Goal: Task Accomplishment & Management: Use online tool/utility

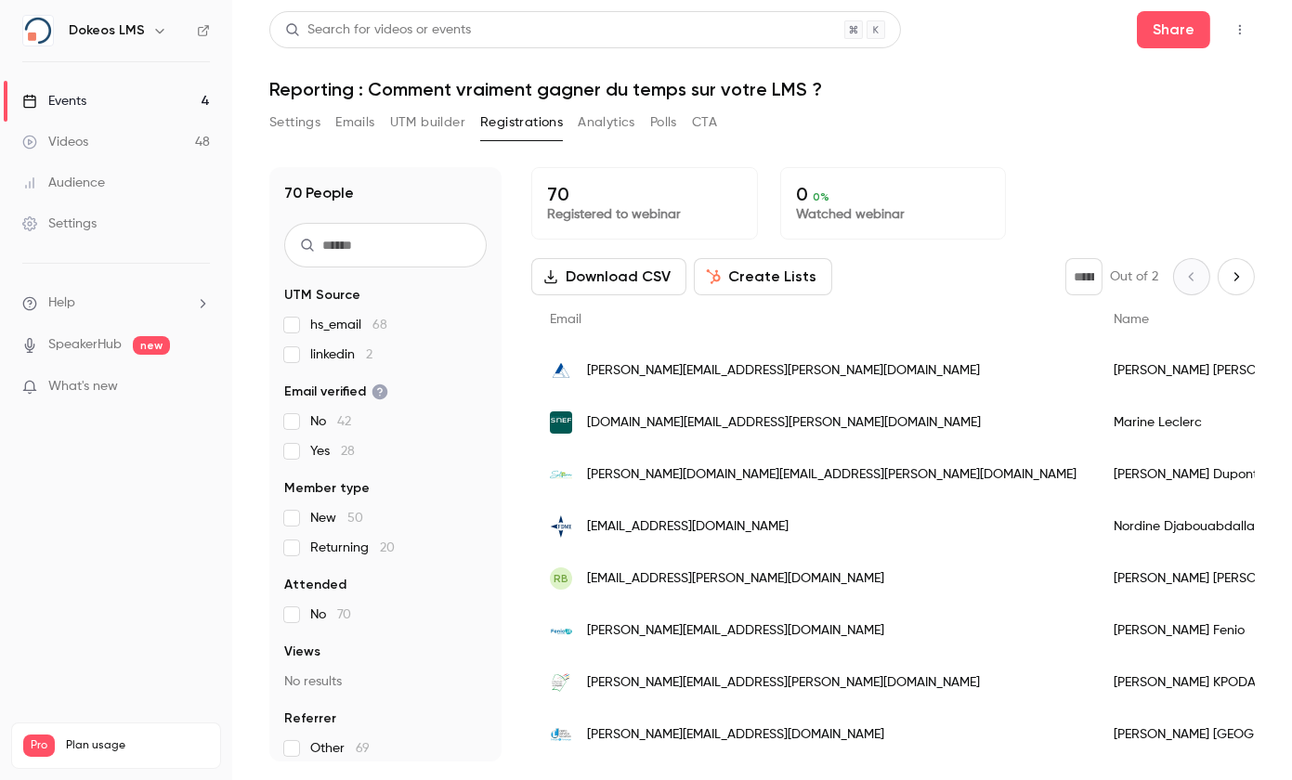
click at [428, 122] on button "UTM builder" at bounding box center [427, 123] width 75 height 30
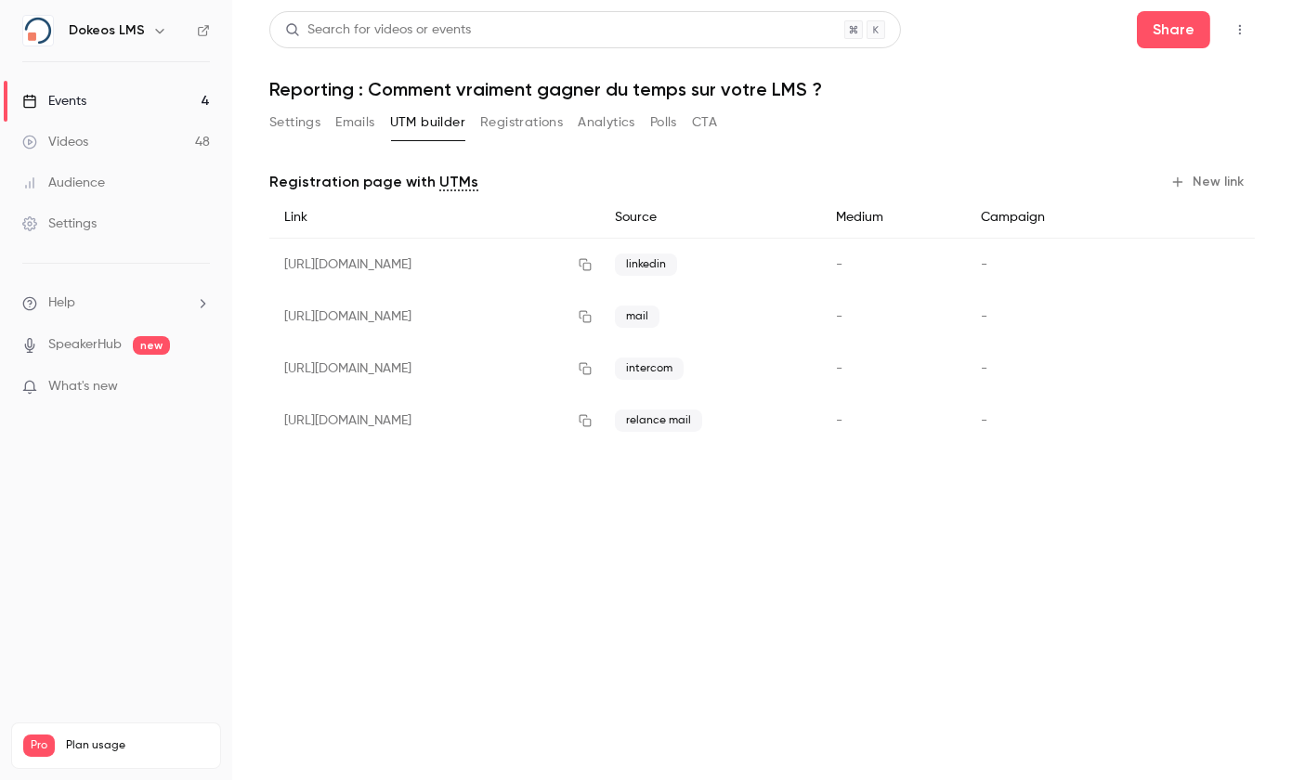
click at [1217, 184] on button "New link" at bounding box center [1209, 182] width 92 height 30
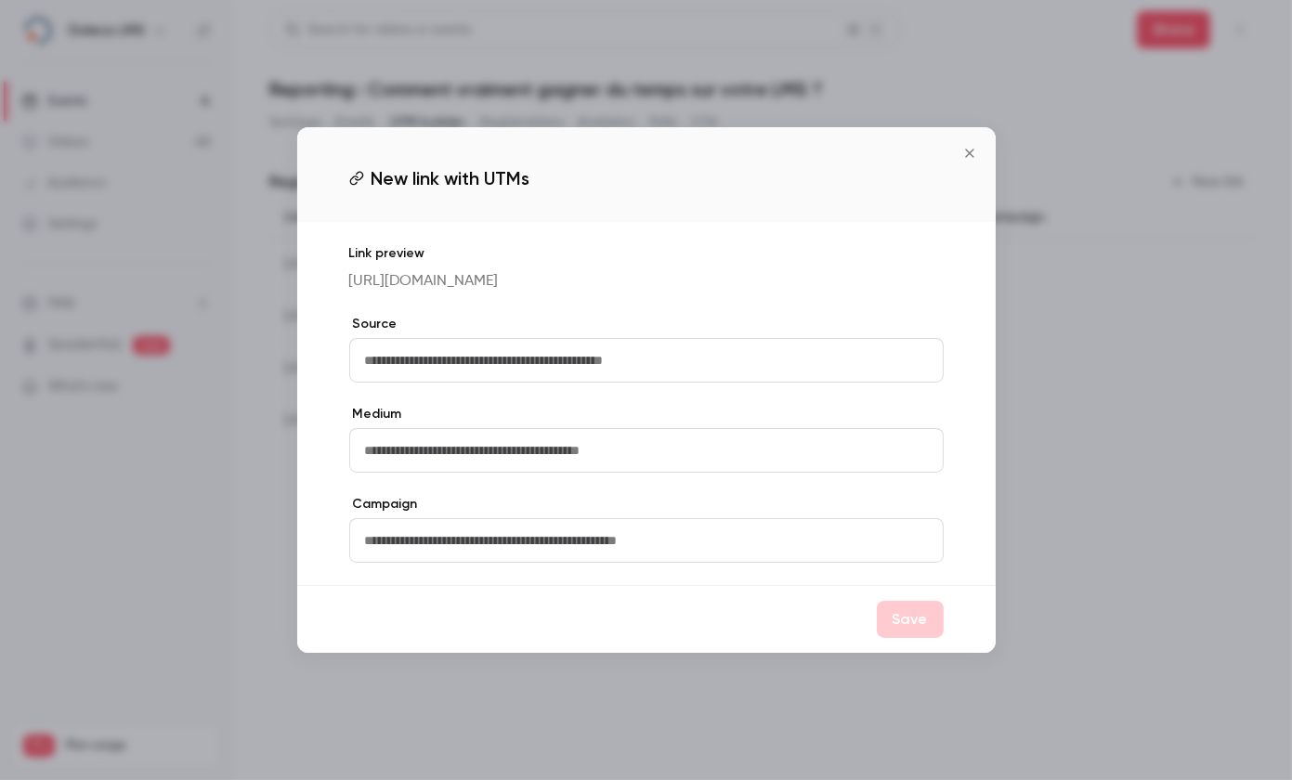
drag, startPoint x: 669, startPoint y: 368, endPoint x: 707, endPoint y: 359, distance: 39.2
click at [669, 368] on input "text" at bounding box center [646, 360] width 595 height 45
click at [407, 370] on input "text" at bounding box center [646, 360] width 595 height 45
type input "**********"
click at [918, 628] on button "Save" at bounding box center [910, 619] width 67 height 37
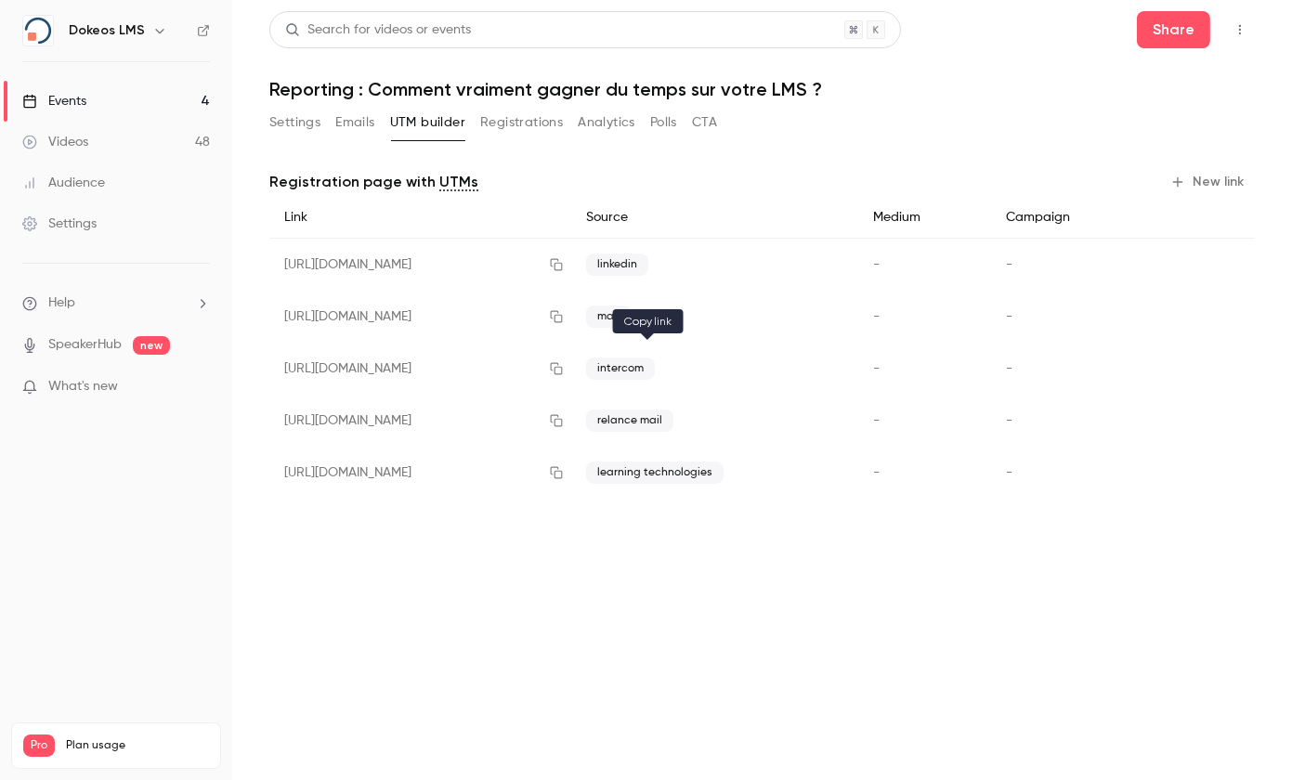
click at [564, 371] on icon "button" at bounding box center [556, 368] width 15 height 13
click at [564, 476] on icon "button" at bounding box center [556, 472] width 15 height 13
click at [65, 99] on div "Events" at bounding box center [54, 101] width 64 height 19
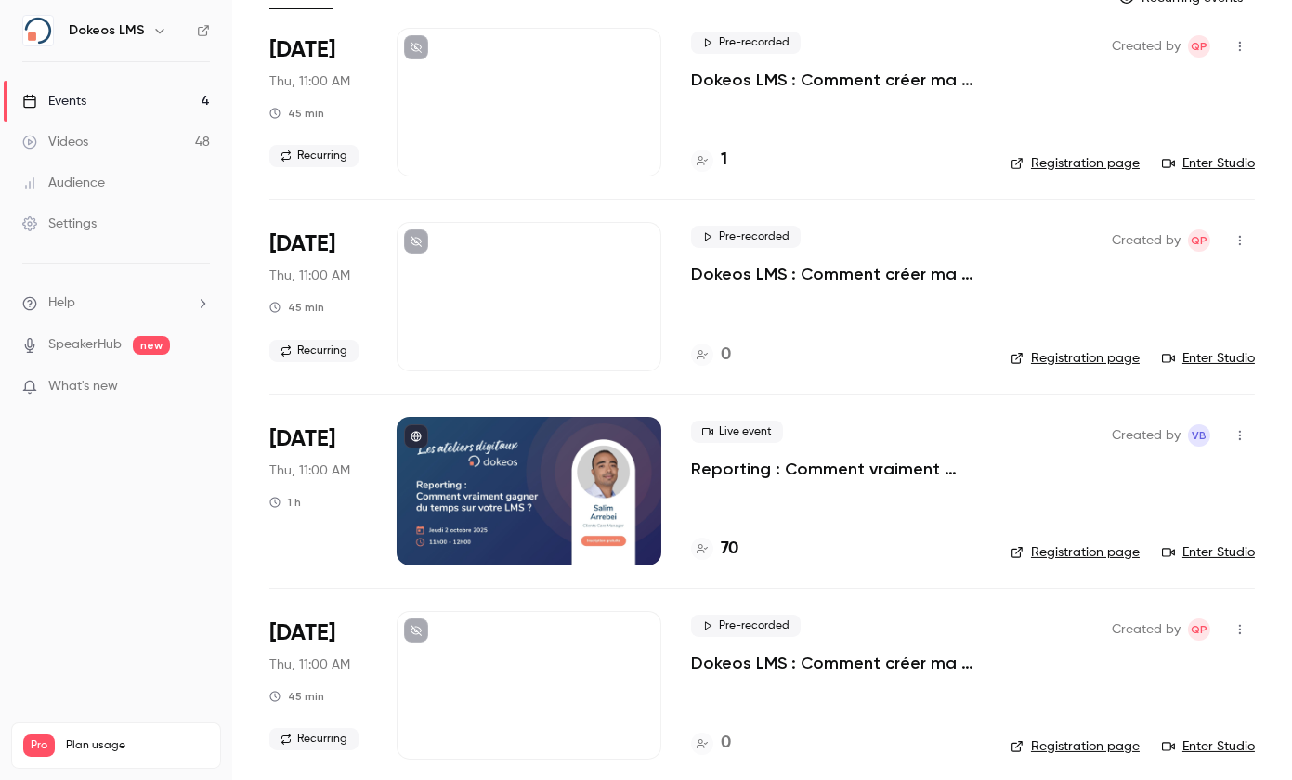
scroll to position [144, 0]
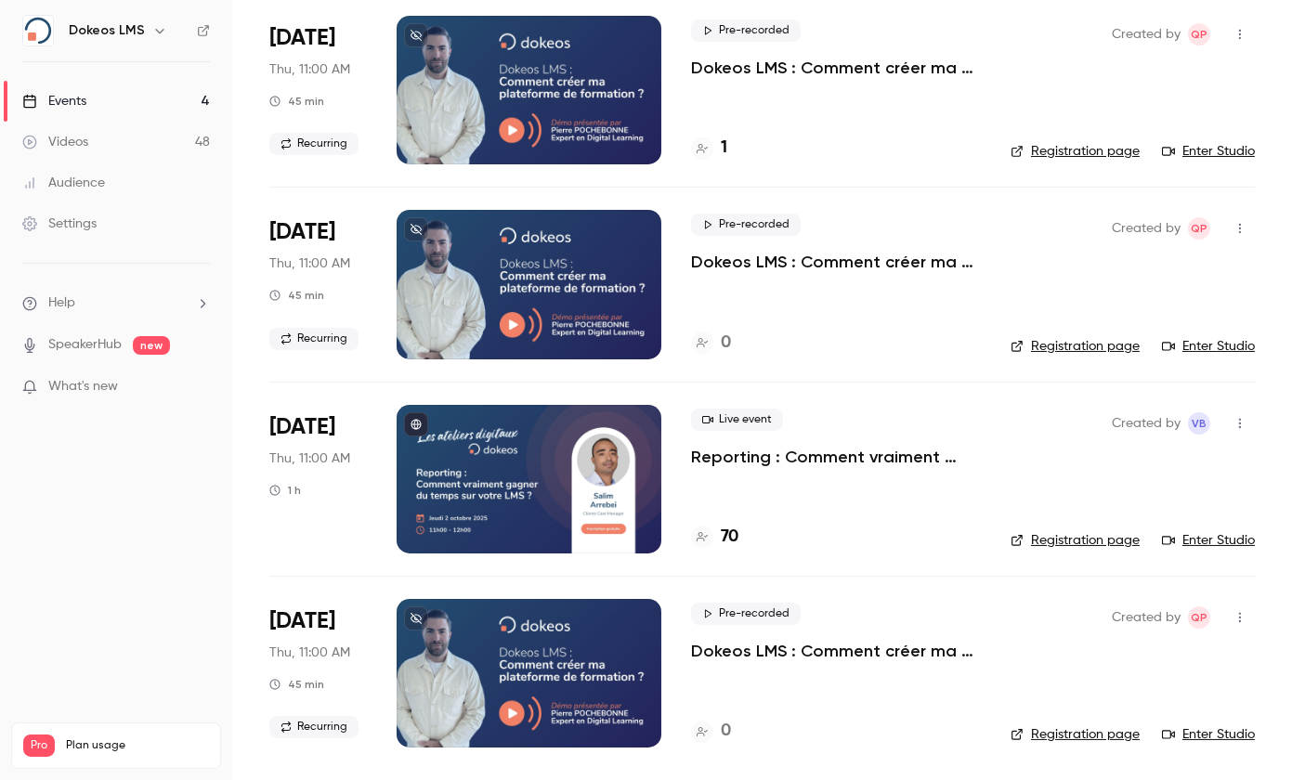
click at [583, 656] on div at bounding box center [529, 673] width 265 height 149
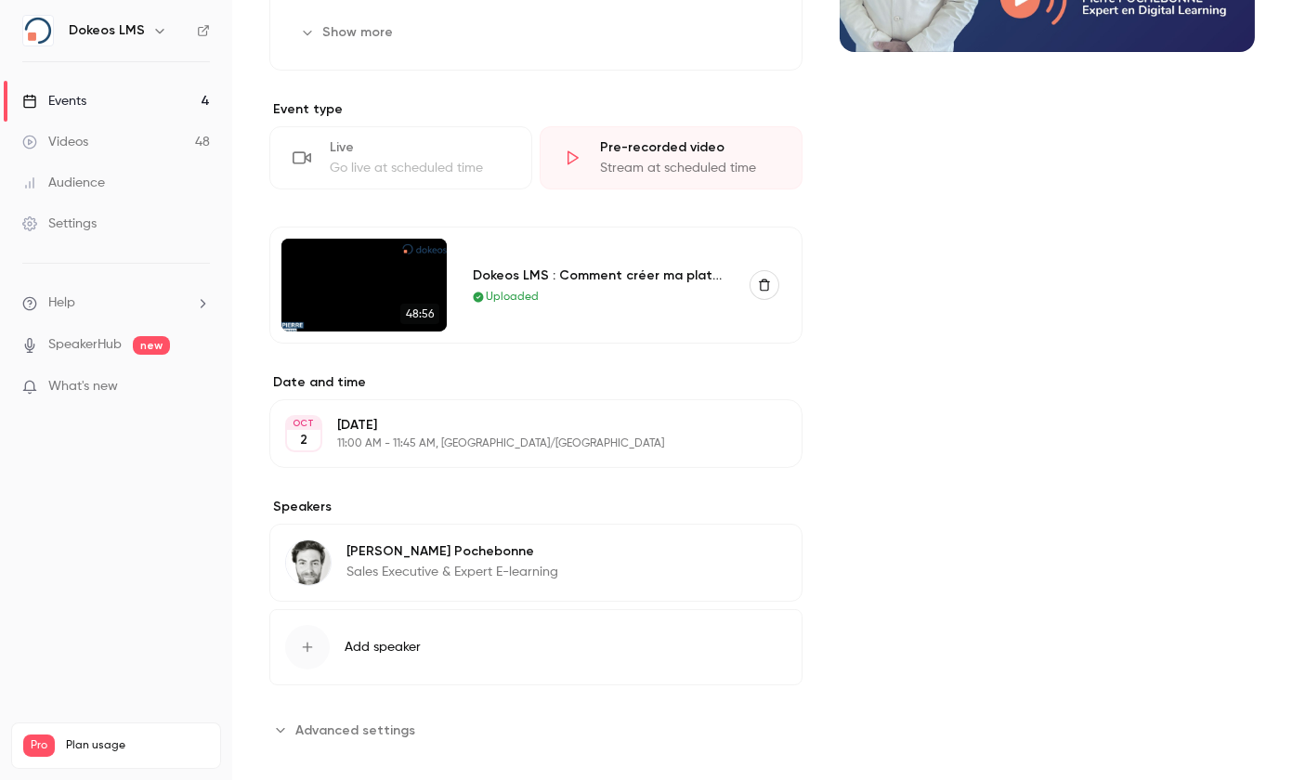
scroll to position [390, 0]
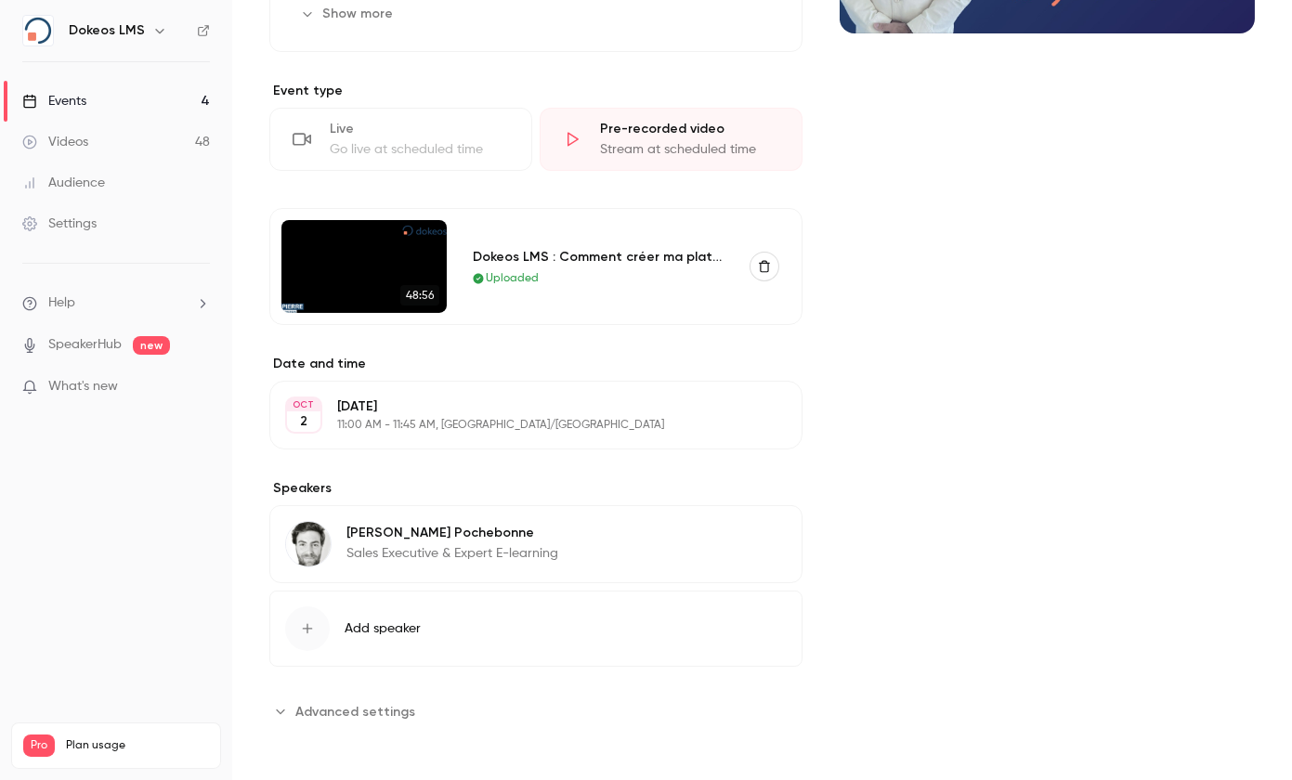
click at [399, 703] on span "Advanced settings" at bounding box center [355, 712] width 120 height 20
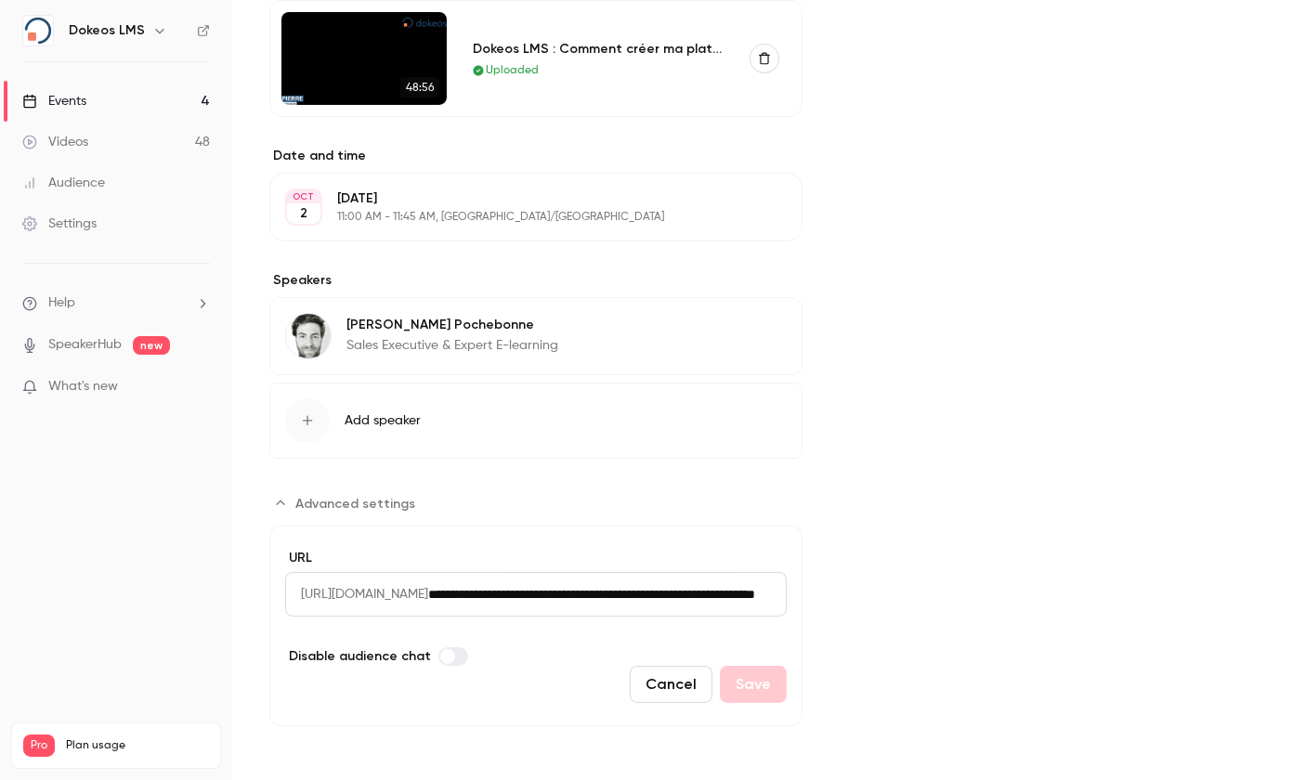
click at [509, 212] on p "11:00 AM - 11:45 AM, Europe/Paris" at bounding box center [520, 217] width 367 height 15
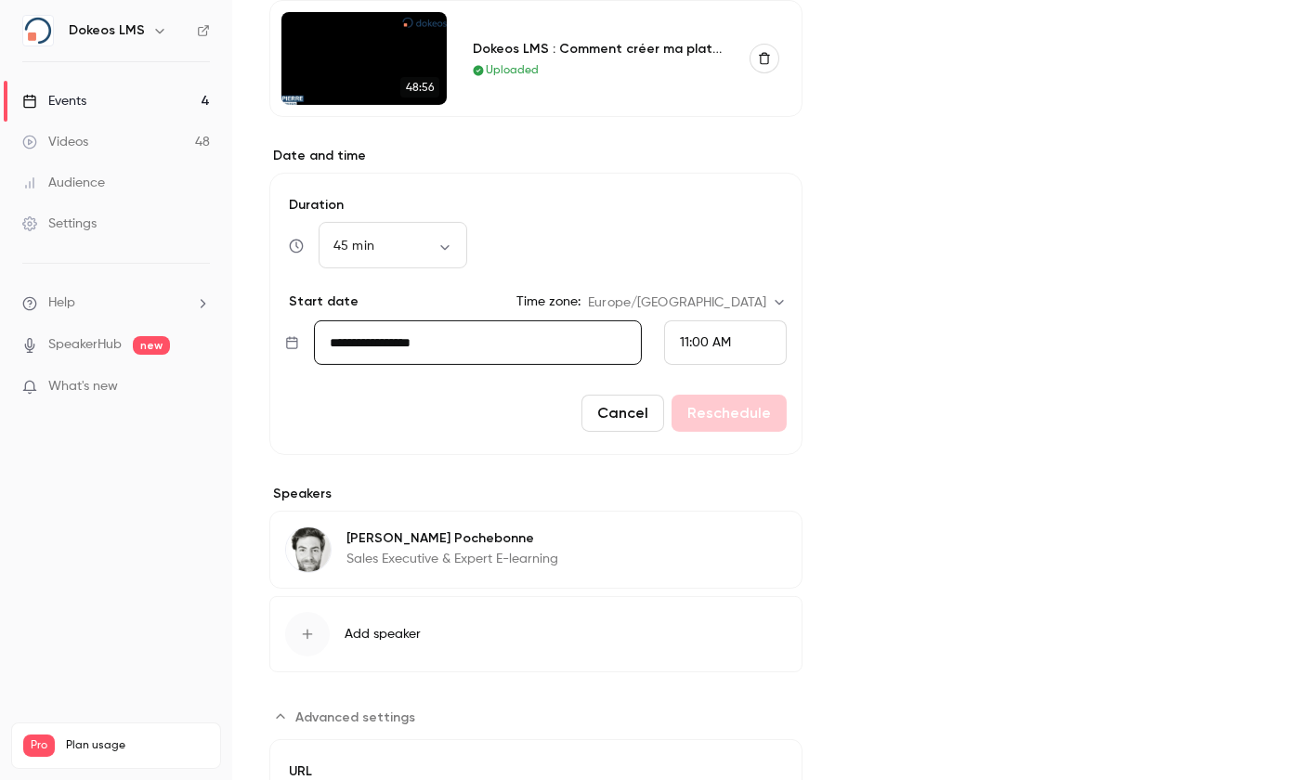
click at [680, 341] on span "11:00 AM" at bounding box center [705, 342] width 51 height 13
click at [724, 108] on span "10:00 AM" at bounding box center [698, 106] width 56 height 13
click at [735, 412] on button "Reschedule" at bounding box center [729, 413] width 115 height 37
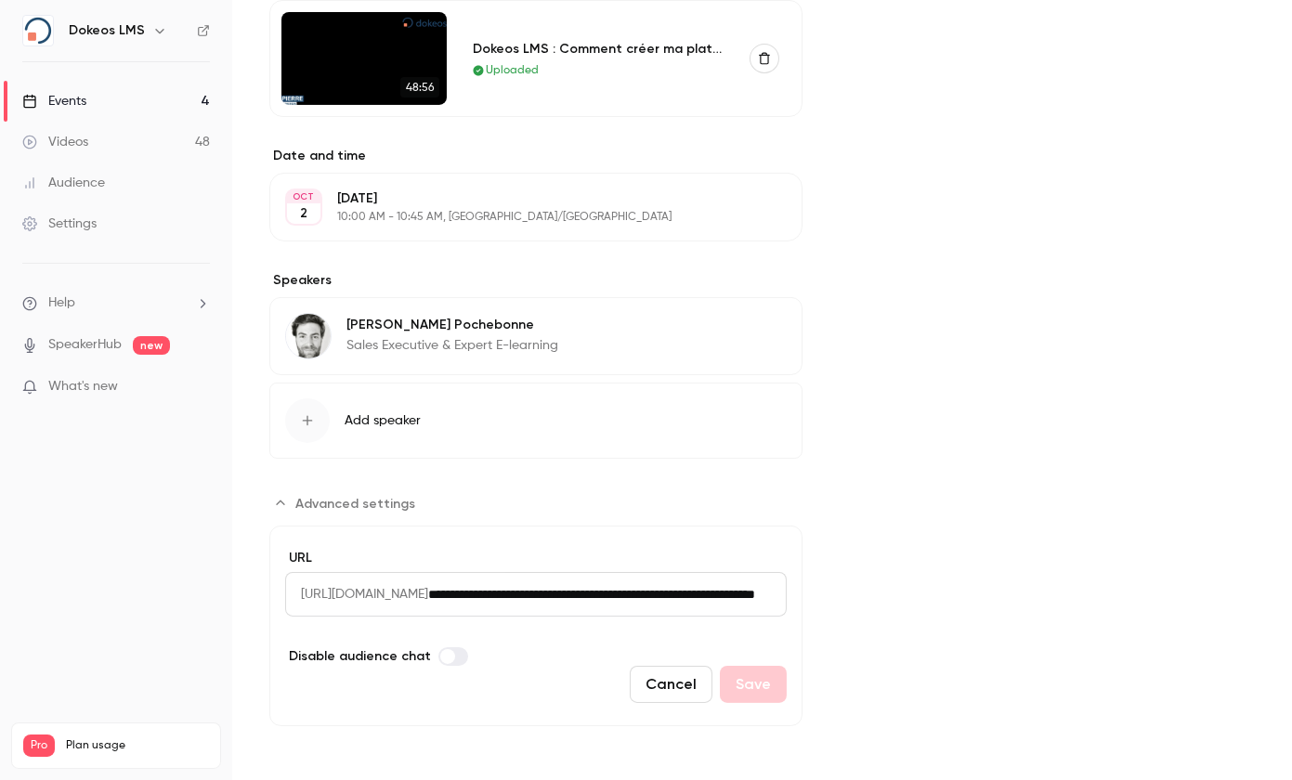
click at [901, 554] on div "Cover image" at bounding box center [1047, 148] width 415 height 1158
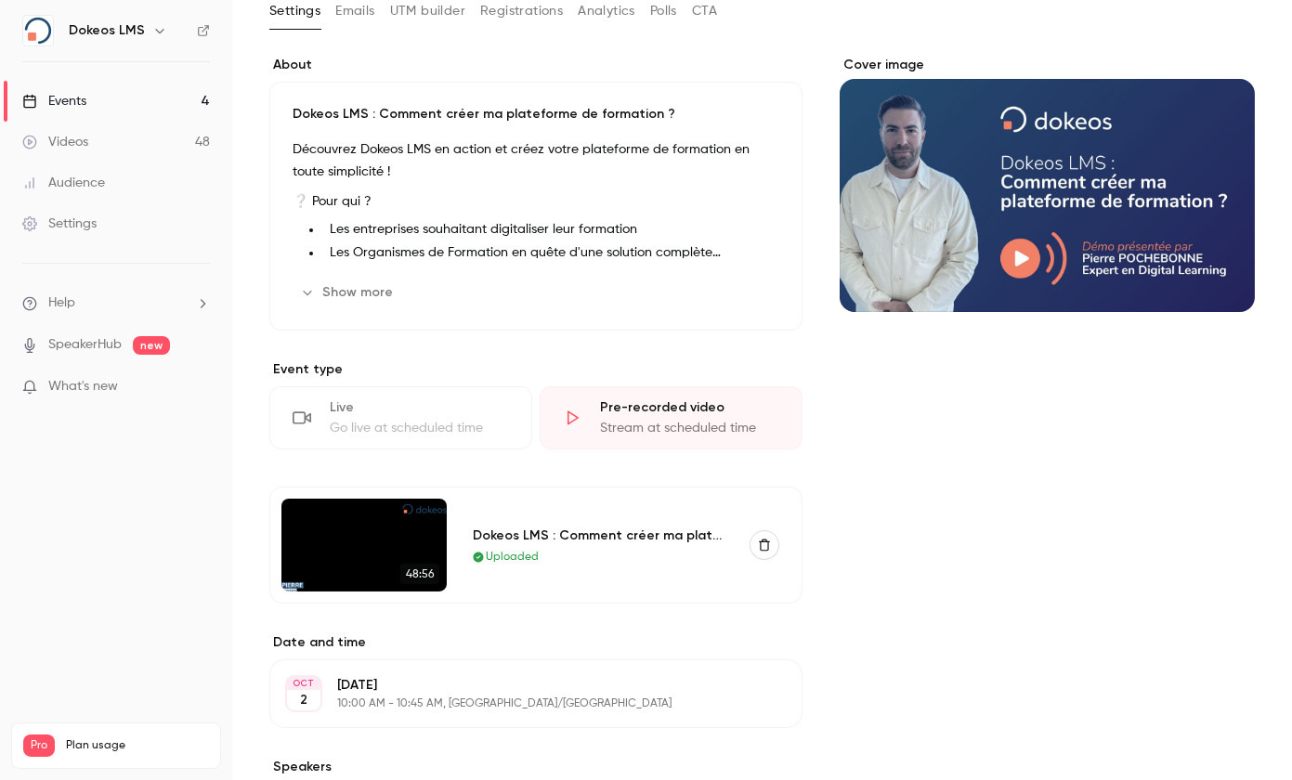
scroll to position [103, 0]
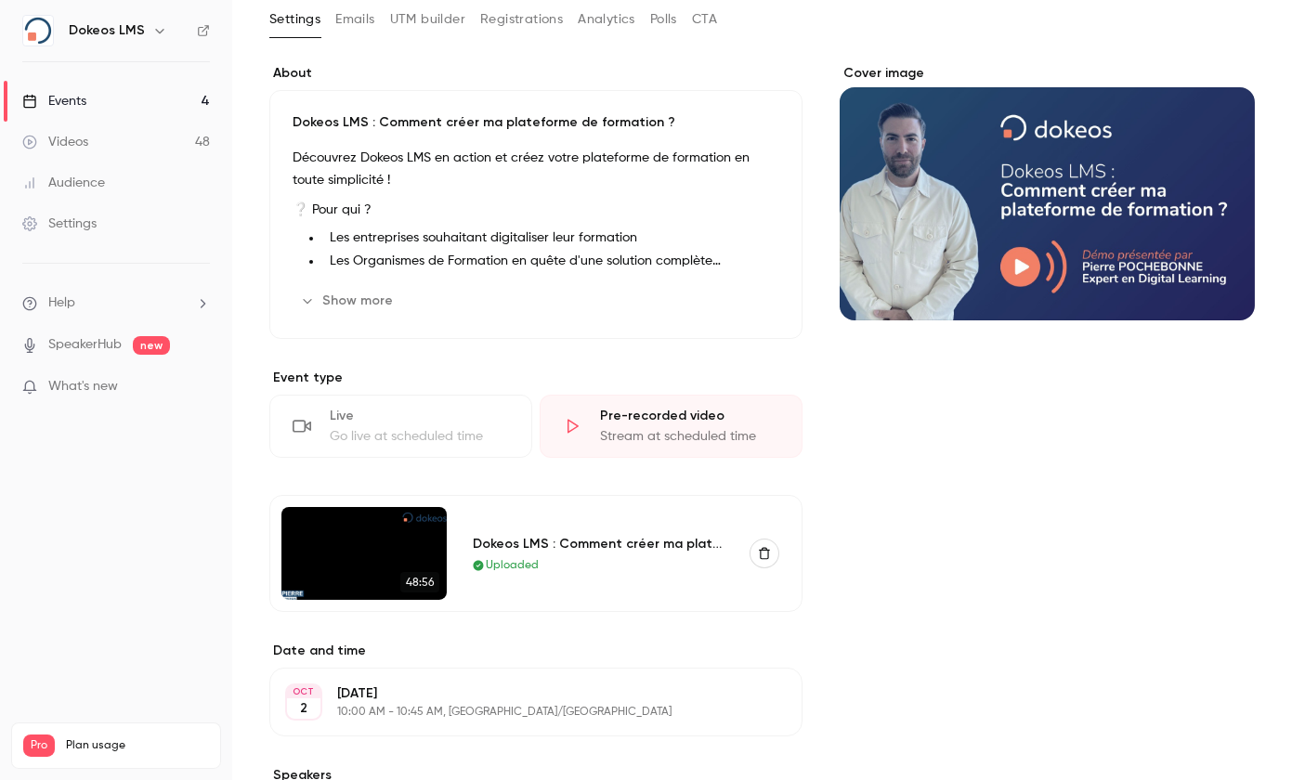
click at [104, 135] on link "Videos 48" at bounding box center [116, 142] width 232 height 41
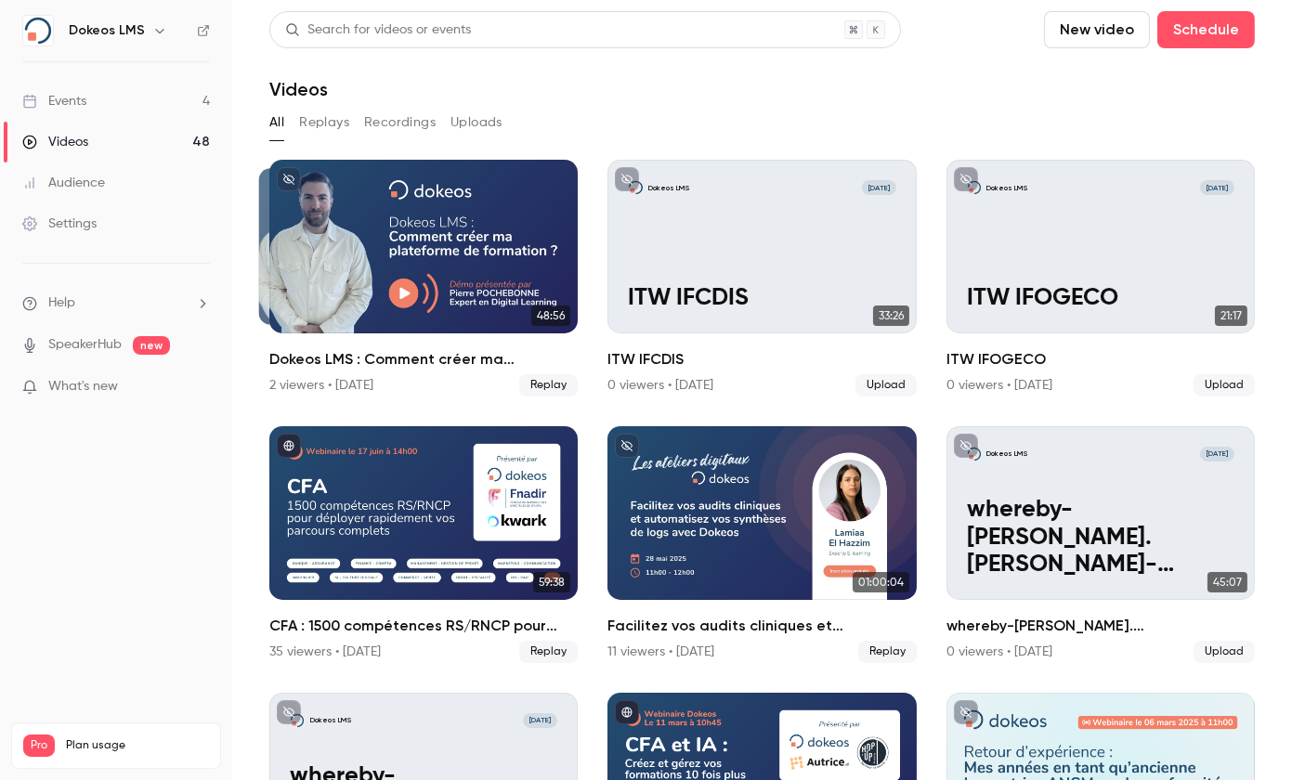
click at [109, 86] on link "Events 4" at bounding box center [116, 101] width 232 height 41
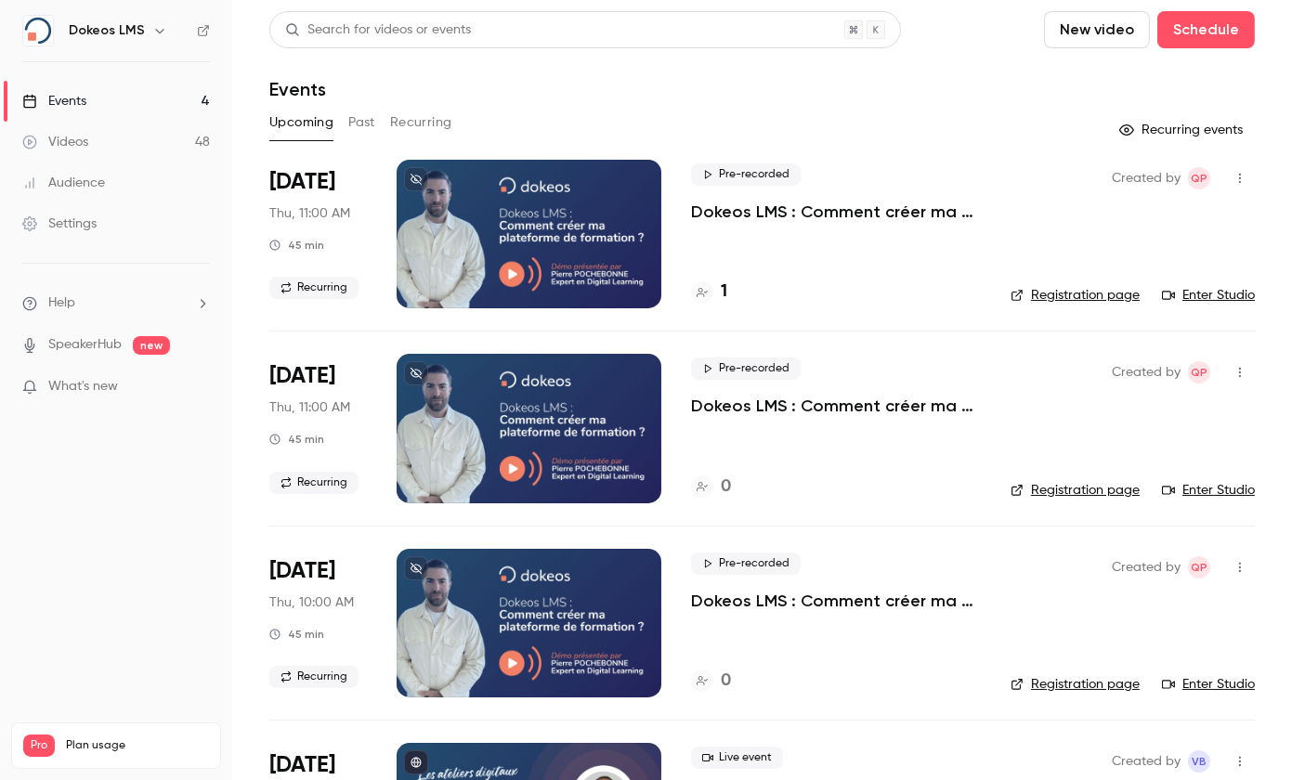
click at [88, 141] on div "Videos" at bounding box center [55, 142] width 66 height 19
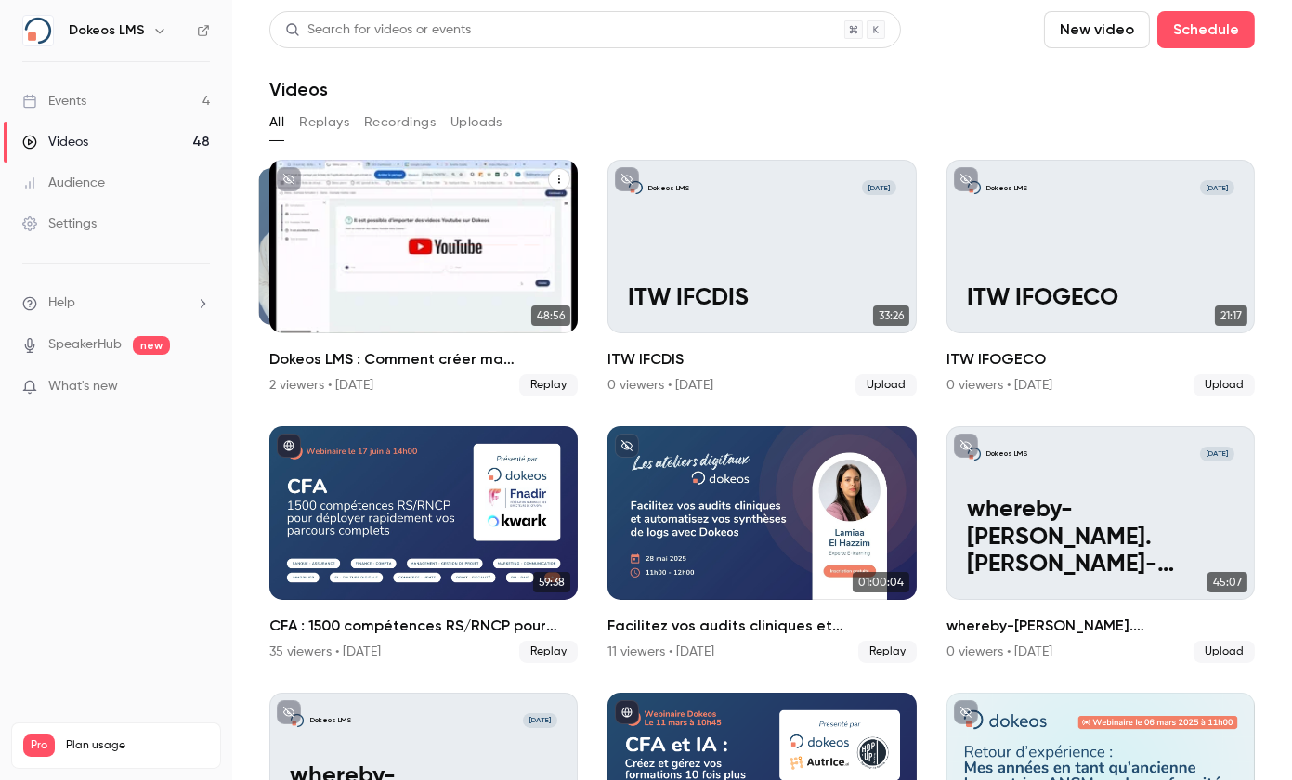
click at [419, 361] on h2 "Dokeos LMS : Comment créer ma plateforme de formation ?" at bounding box center [423, 359] width 308 height 22
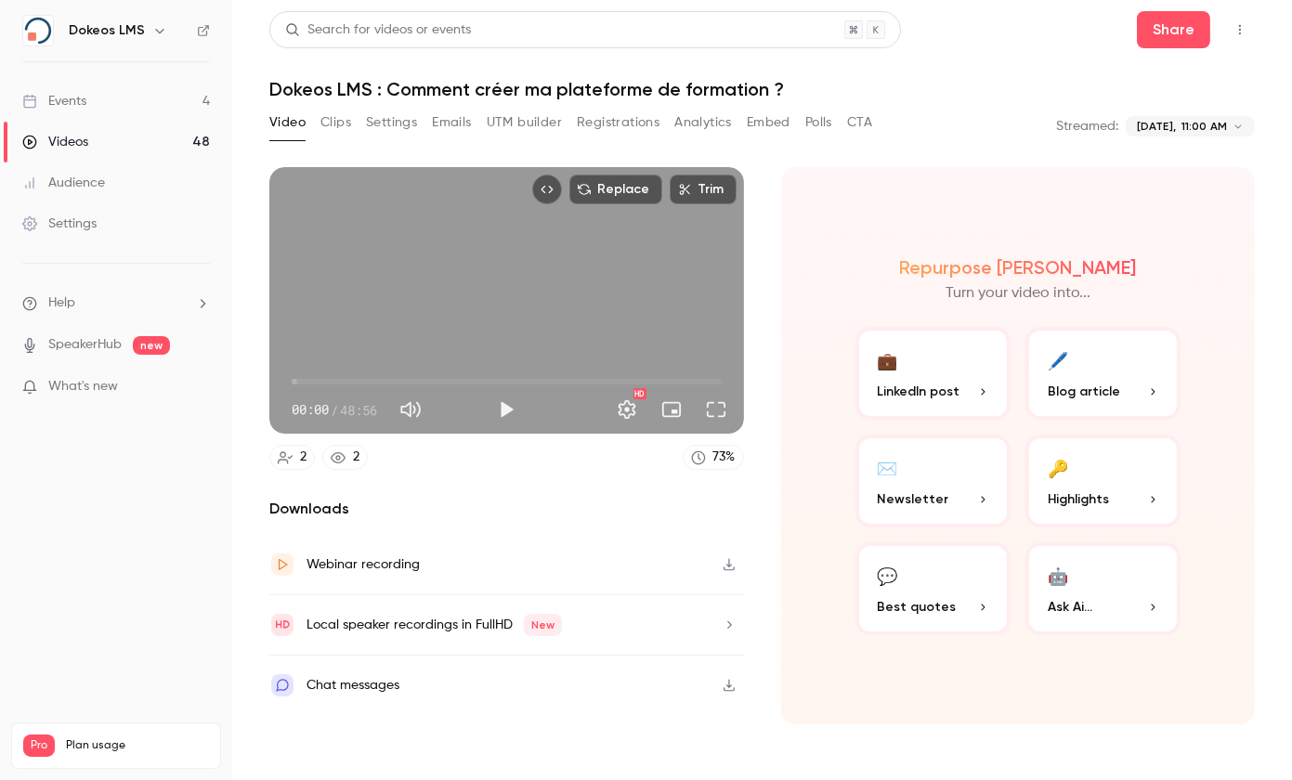
click at [700, 124] on button "Analytics" at bounding box center [703, 123] width 58 height 30
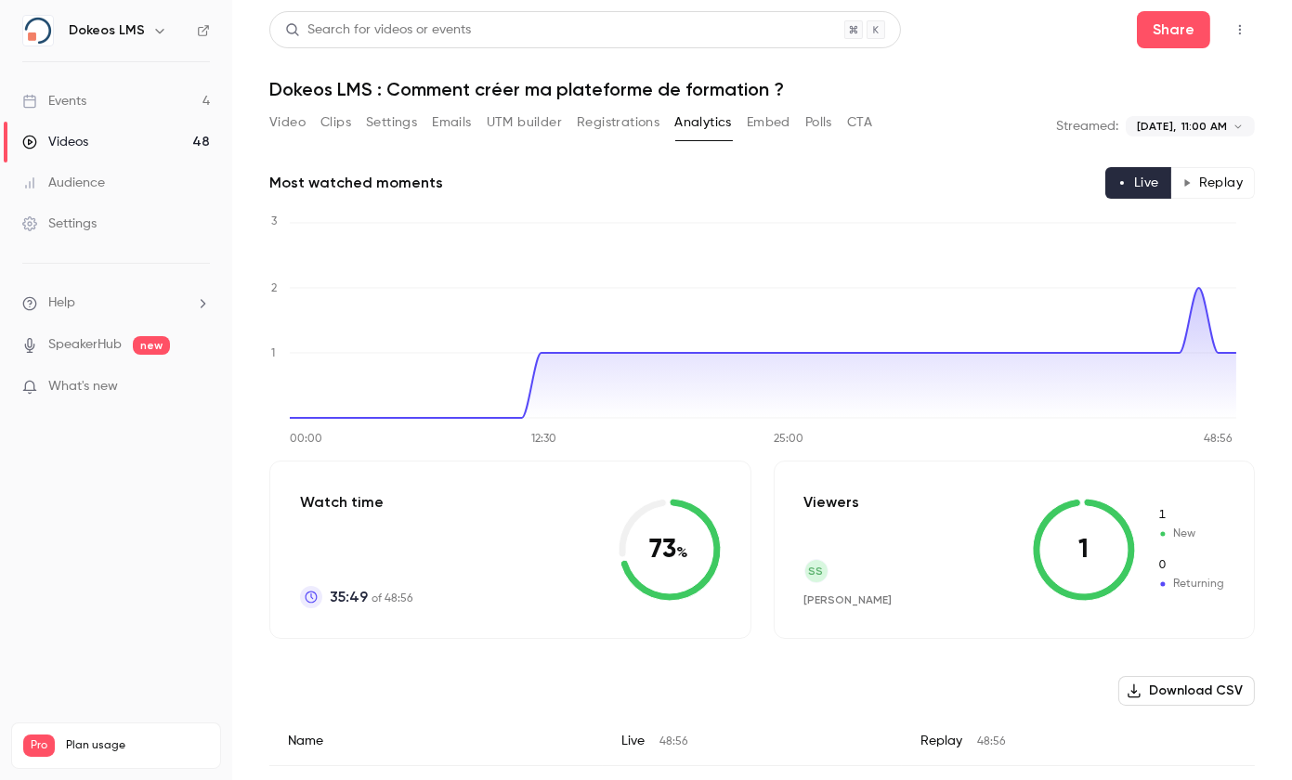
click at [1202, 171] on button "Replay" at bounding box center [1213, 183] width 85 height 32
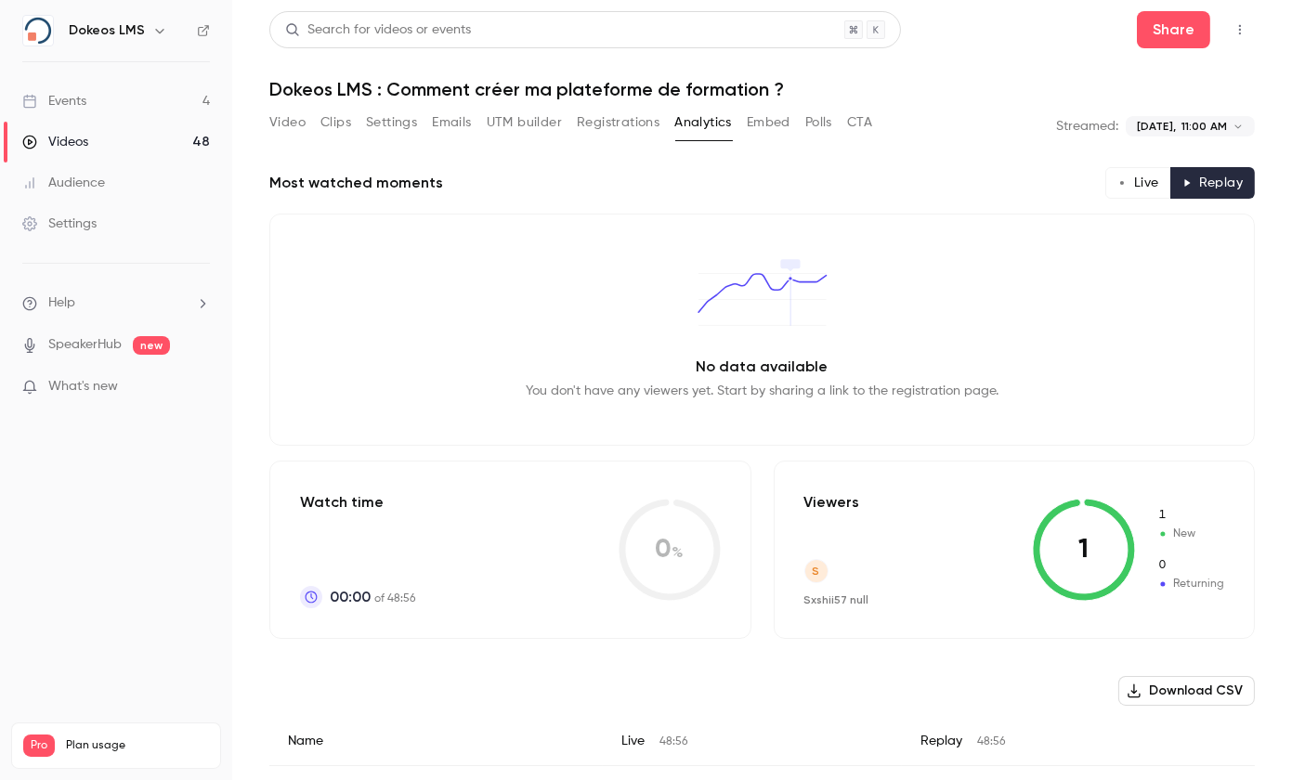
drag, startPoint x: 1125, startPoint y: 180, endPoint x: 1083, endPoint y: 210, distance: 51.3
click at [1124, 180] on button "Live" at bounding box center [1139, 183] width 66 height 32
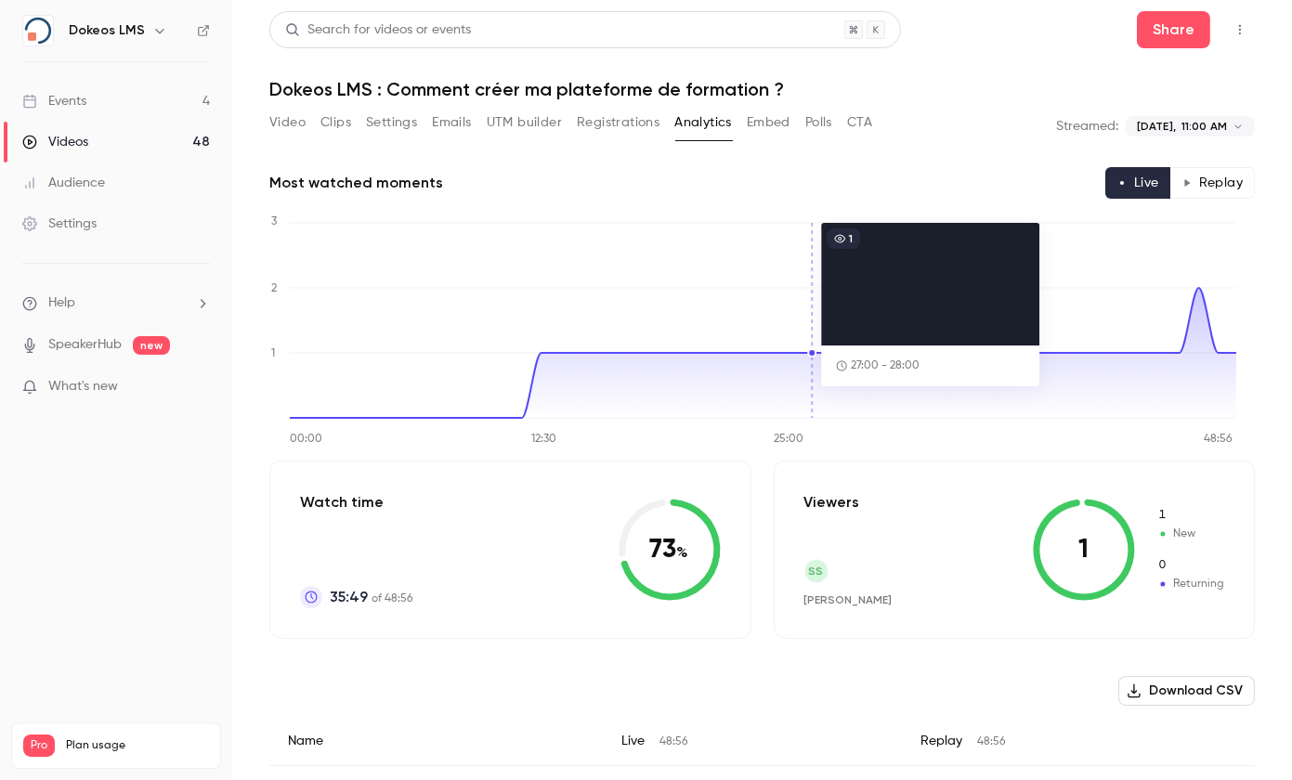
scroll to position [126, 0]
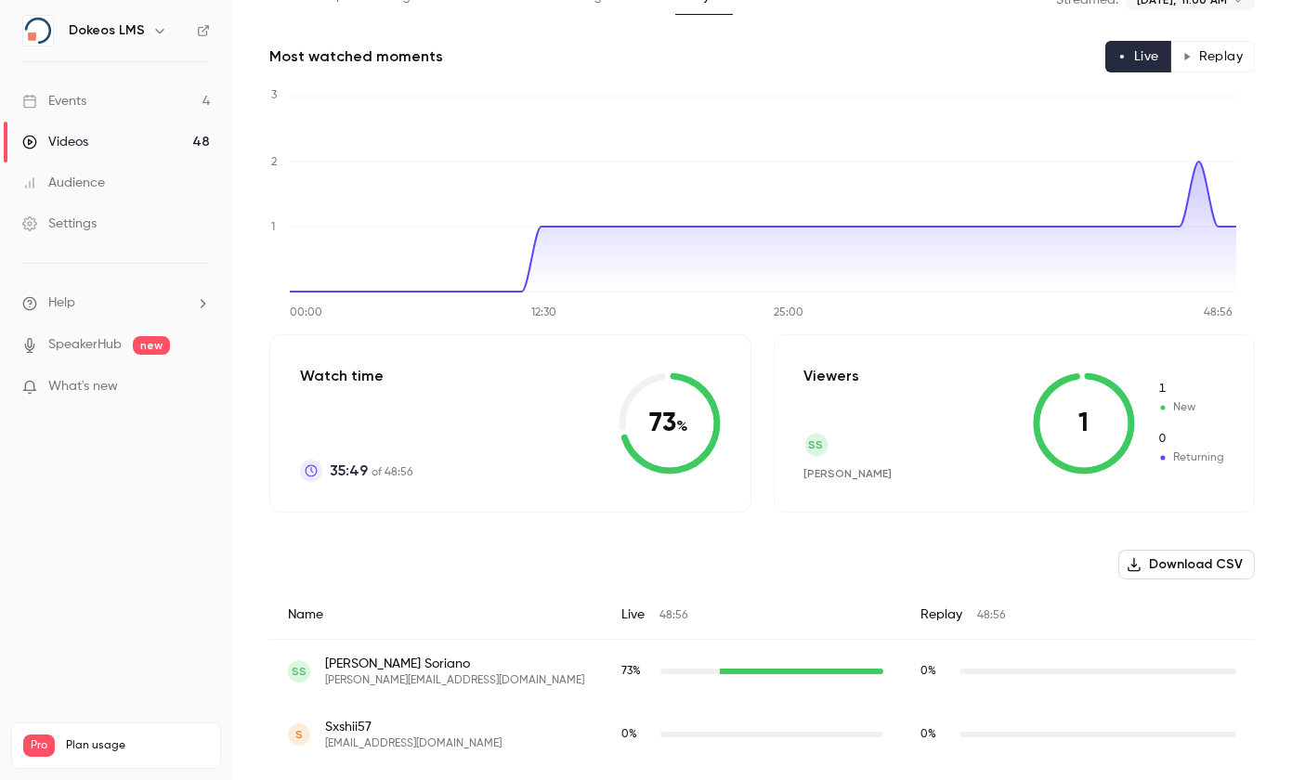
click at [1212, 60] on button "Replay" at bounding box center [1213, 57] width 85 height 32
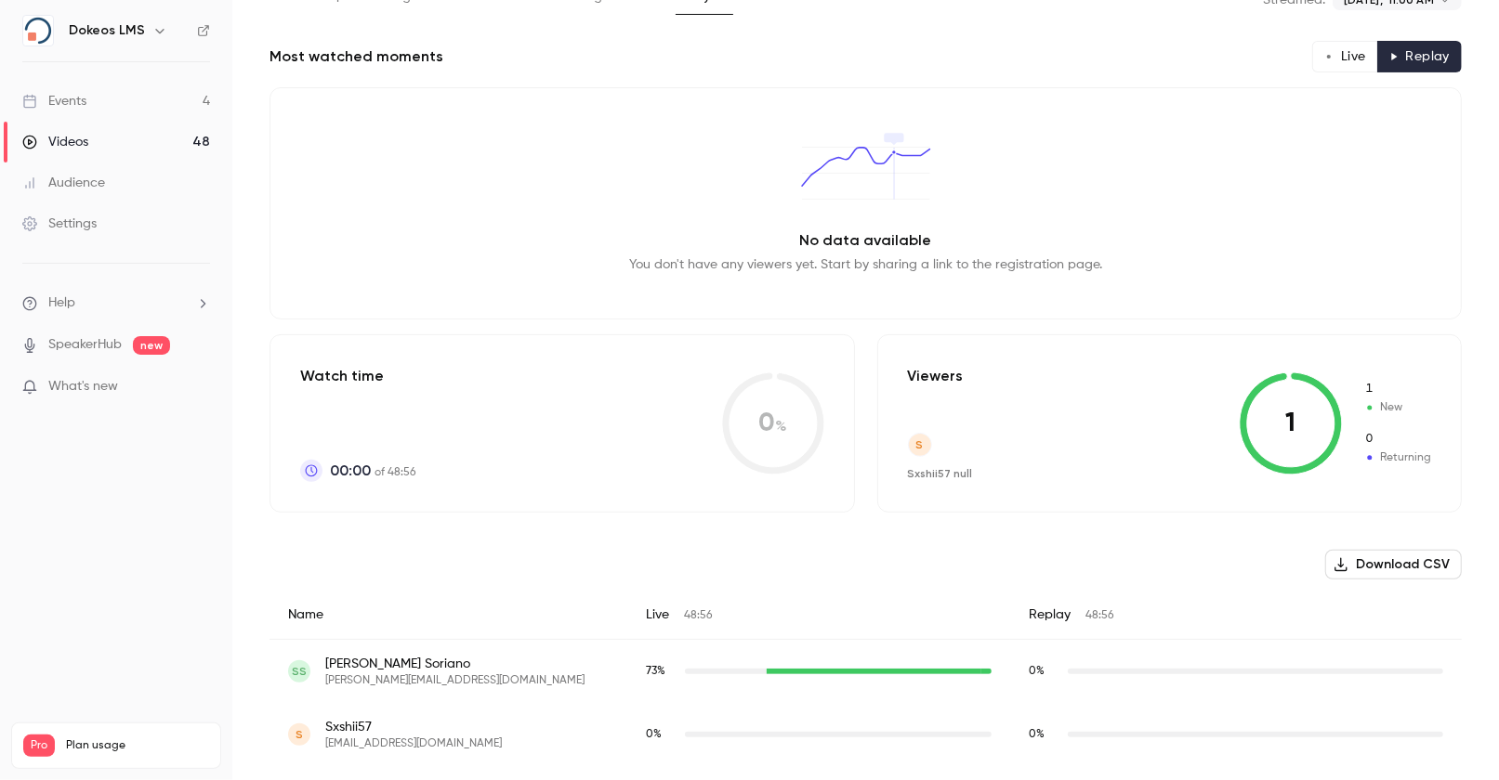
click at [422, 740] on span "lucasmullerdark@gmail.com" at bounding box center [413, 744] width 177 height 15
copy span "lucasmullerdark@gmail.com"
click at [423, 739] on span "lucasmullerdark@gmail.com" at bounding box center [413, 744] width 177 height 15
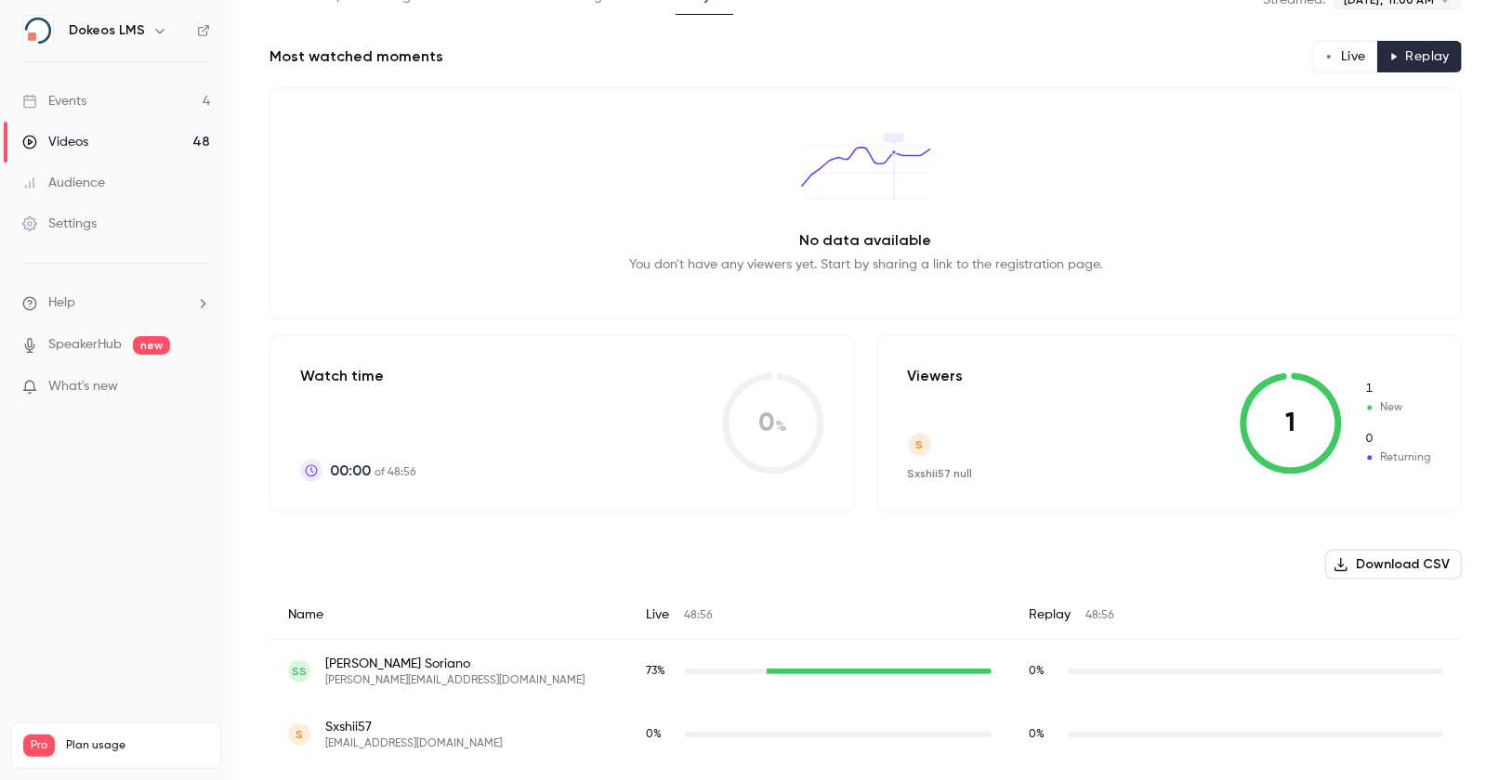
click at [455, 745] on span "lucasmullerdark@gmail.com" at bounding box center [413, 744] width 177 height 15
copy span "lucasmullerdark@gmail.com"
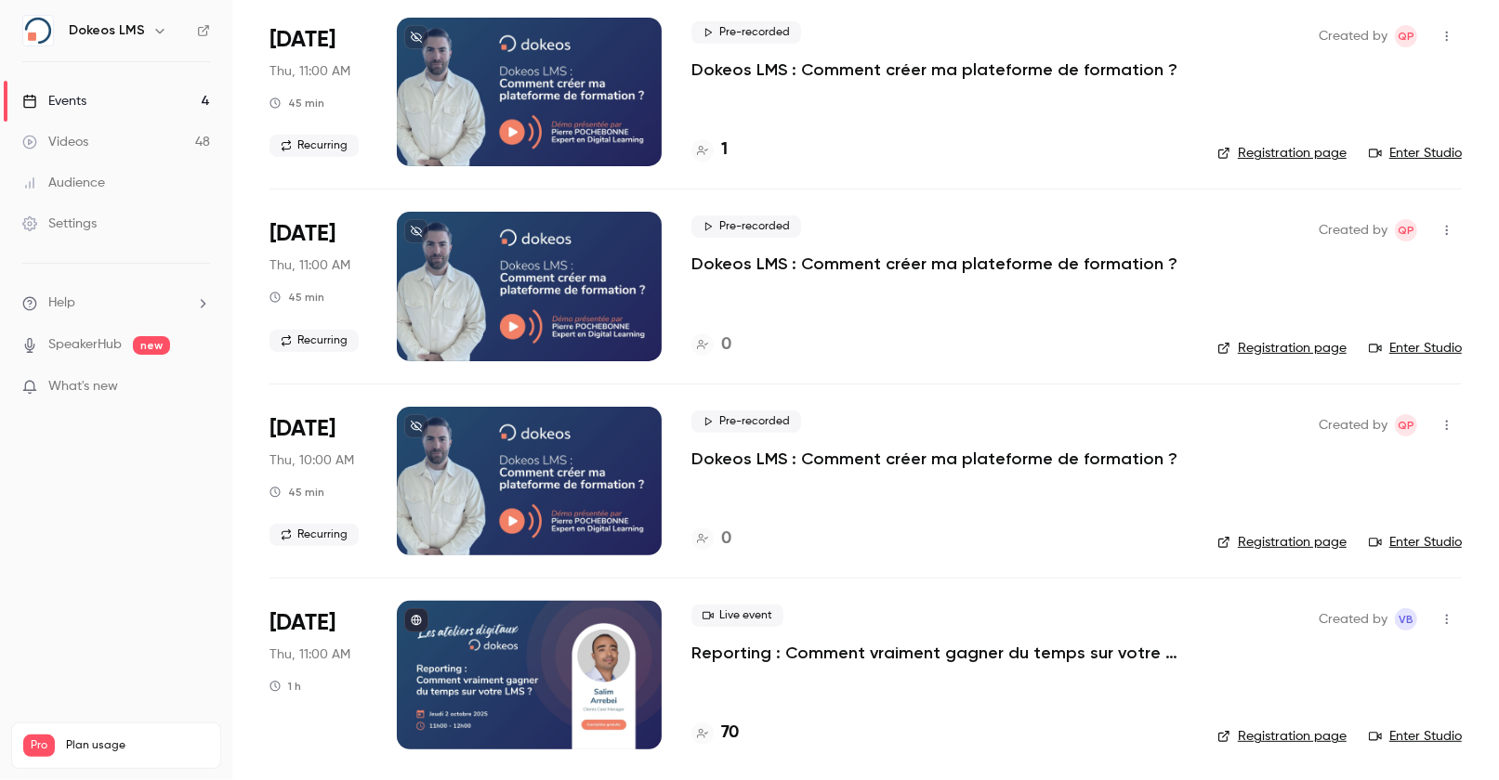
scroll to position [144, 0]
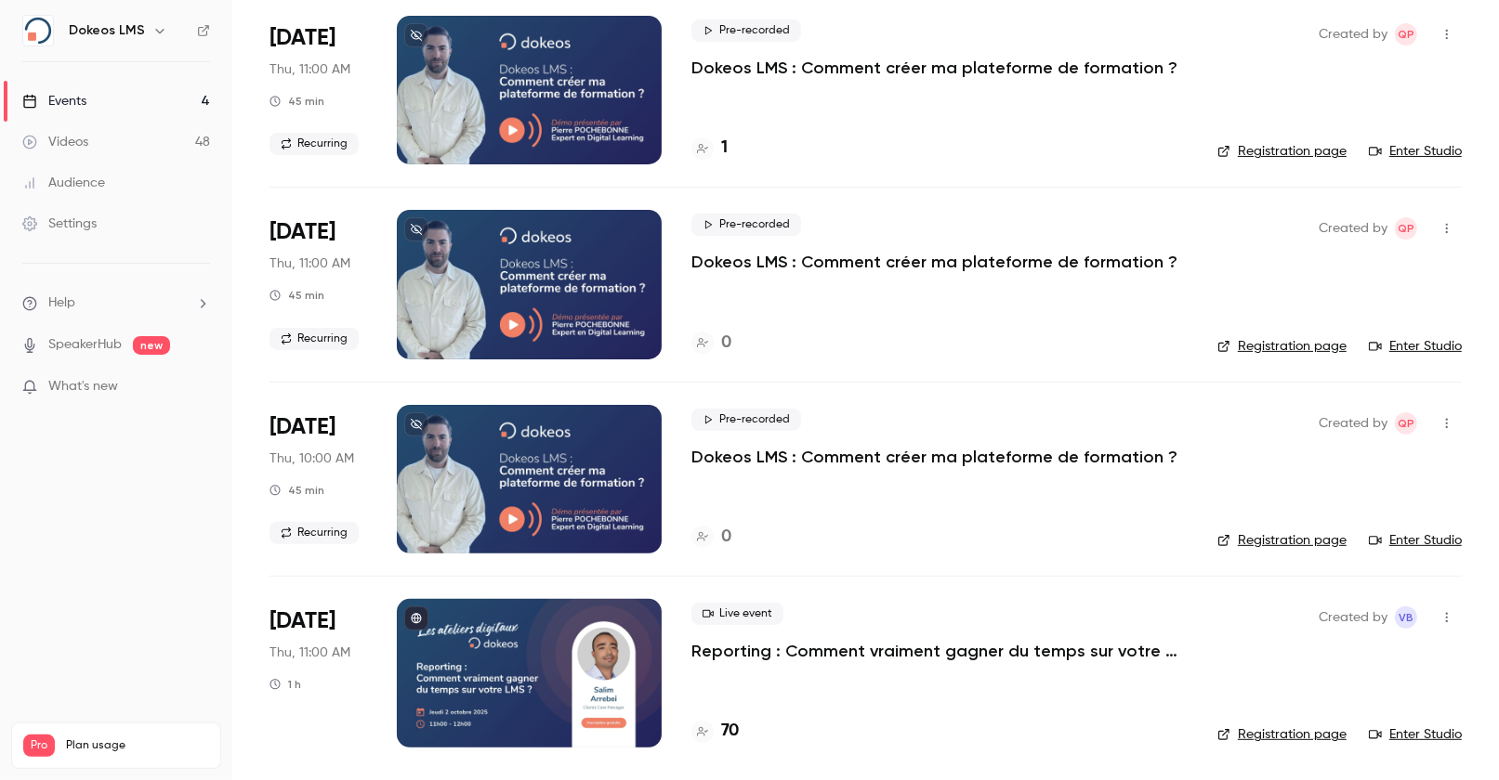
click at [726, 729] on h4 "70" at bounding box center [730, 731] width 18 height 25
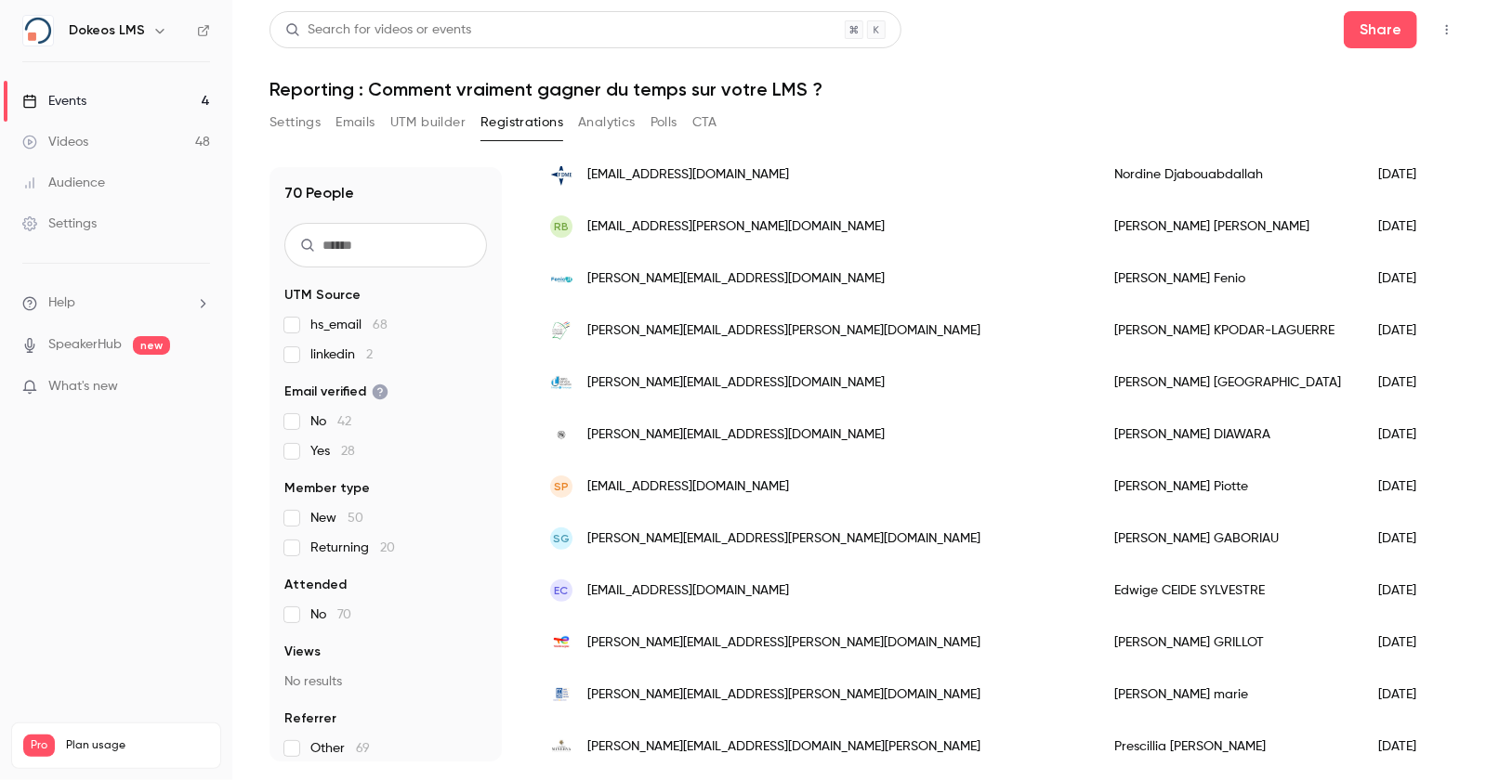
scroll to position [372, 0]
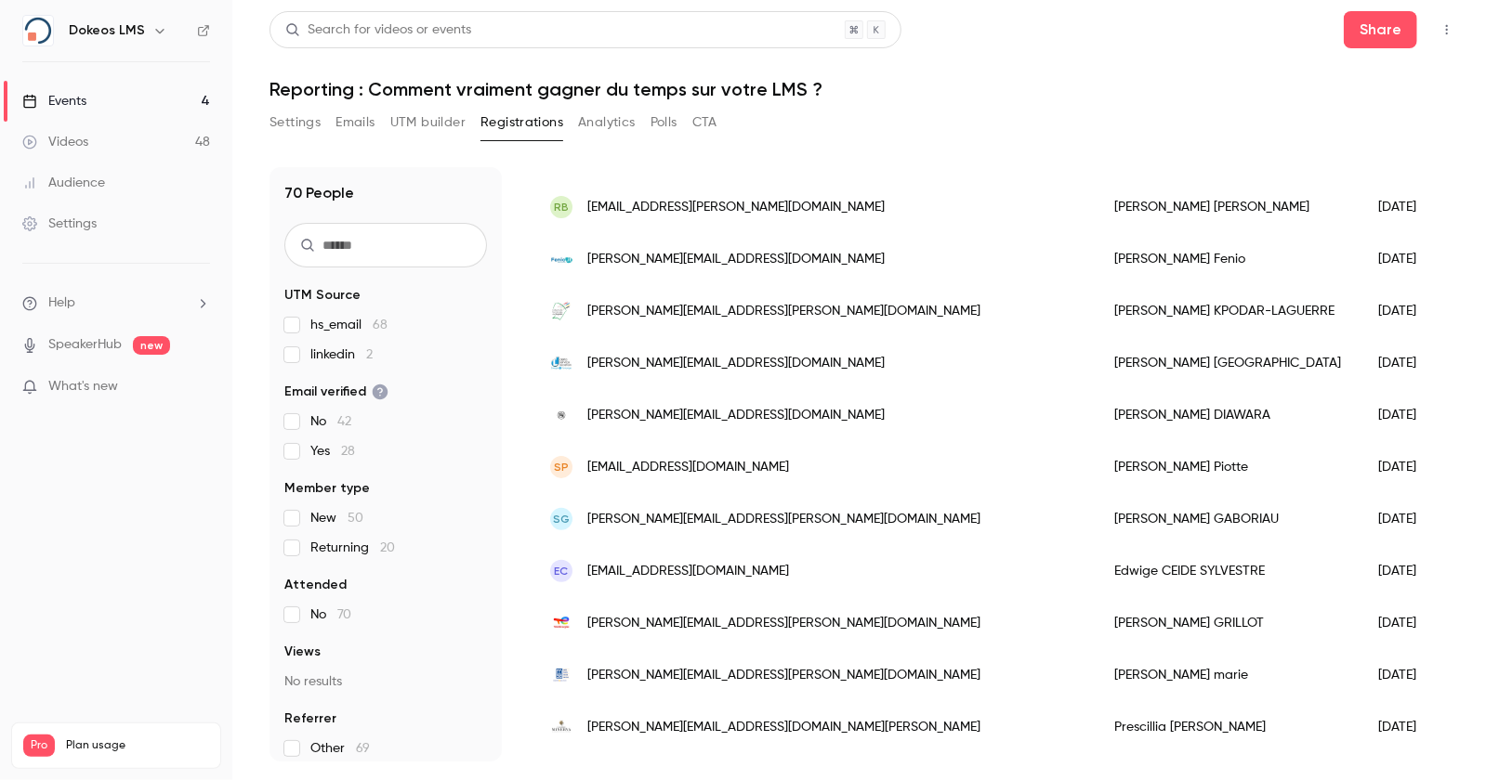
click at [308, 128] on button "Settings" at bounding box center [294, 123] width 51 height 30
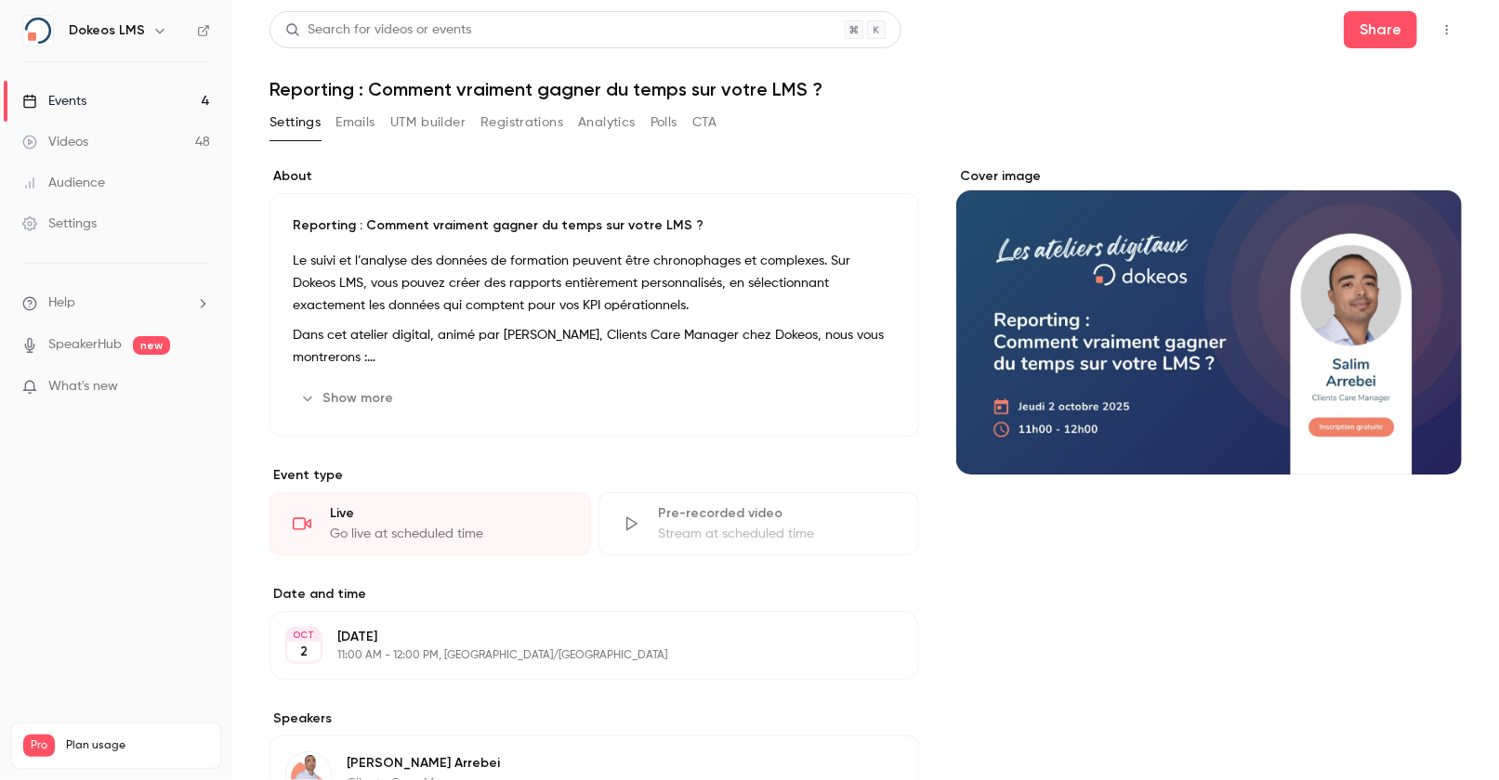
click at [353, 399] on button "Show more" at bounding box center [348, 399] width 111 height 30
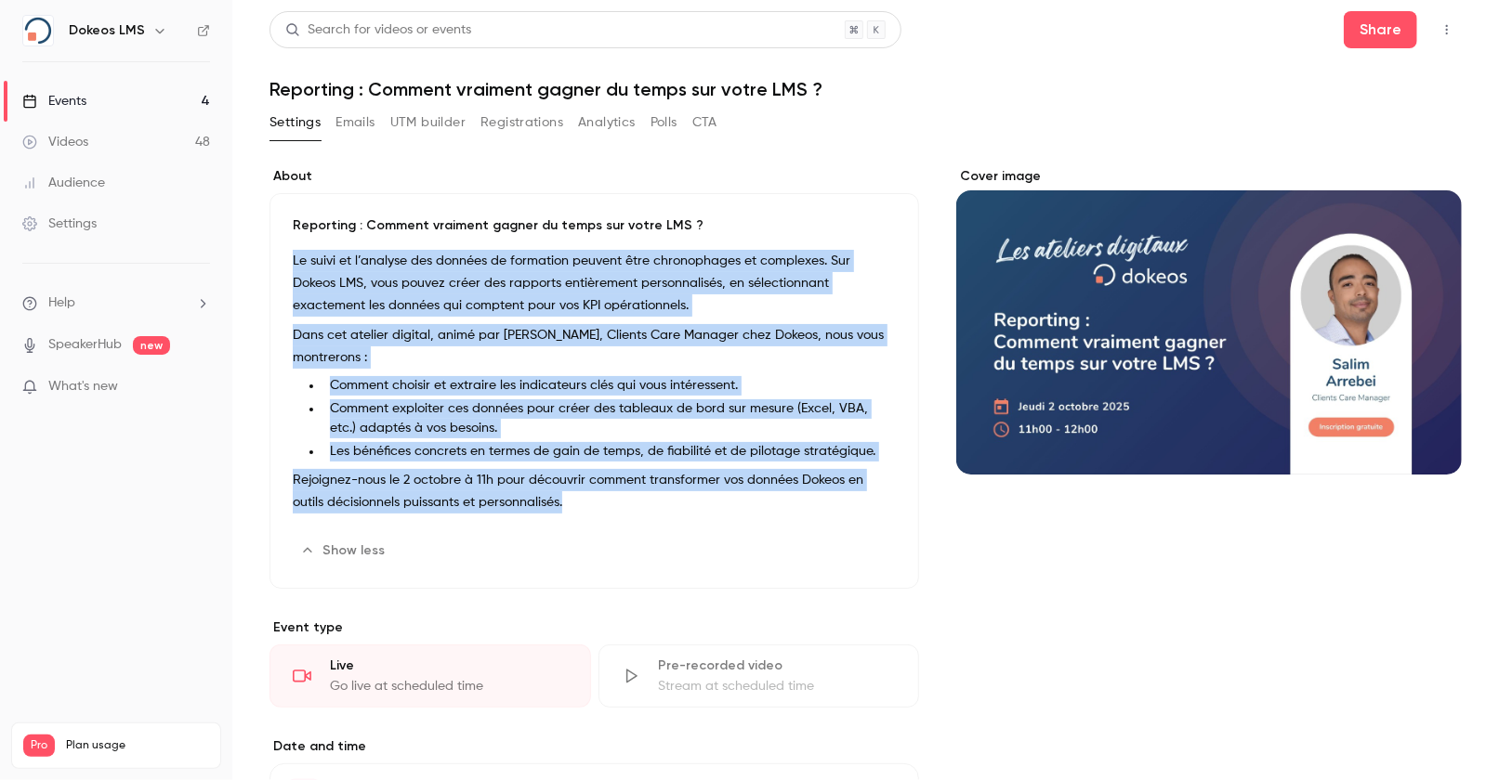
drag, startPoint x: 581, startPoint y: 505, endPoint x: 282, endPoint y: 264, distance: 383.8
click at [282, 264] on div "Reporting : Comment vraiment gagner du temps sur votre LMS ? Le suivi et l’anal…" at bounding box center [593, 391] width 649 height 396
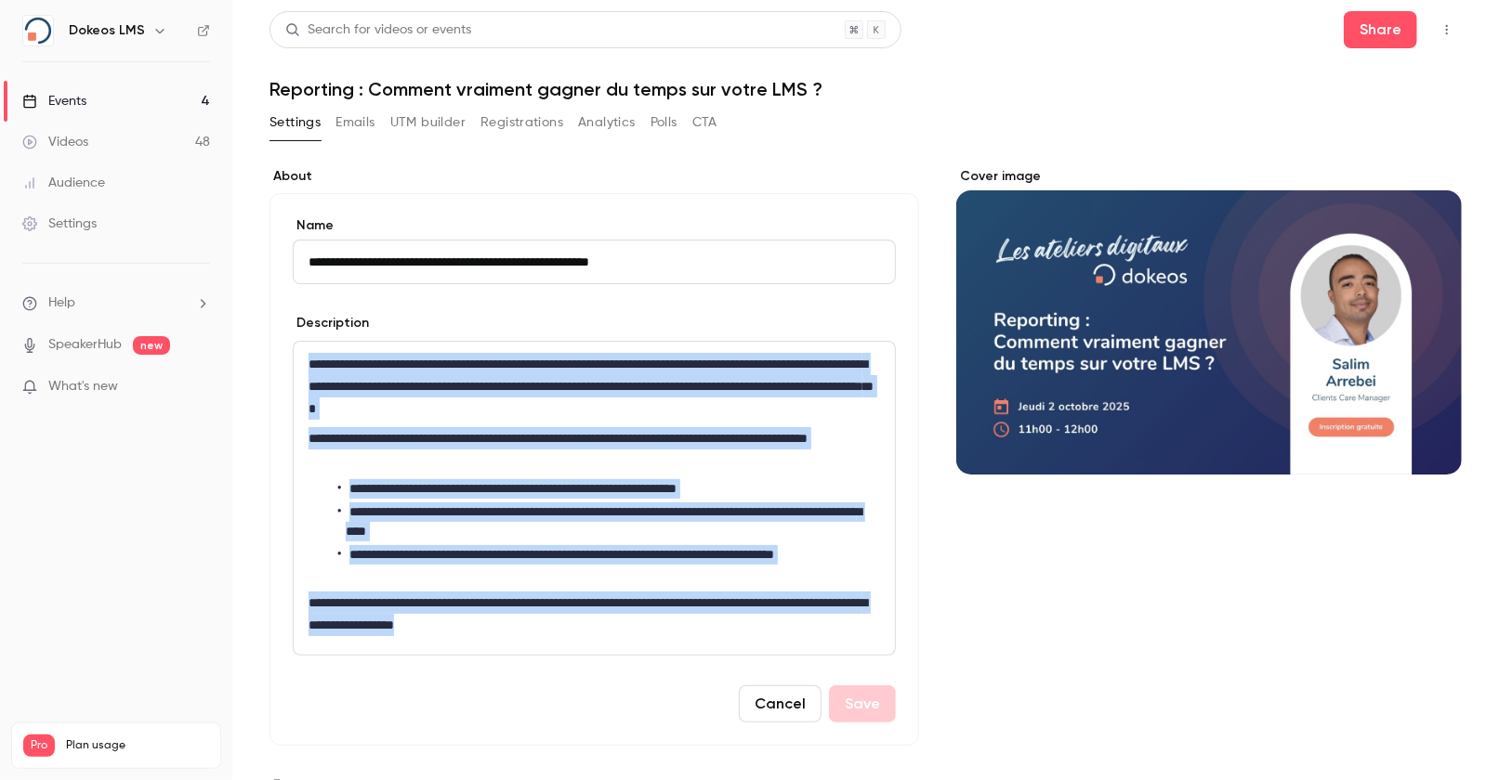
drag, startPoint x: 305, startPoint y: 364, endPoint x: 690, endPoint y: 630, distance: 468.2
click at [690, 630] on div "**********" at bounding box center [594, 498] width 601 height 313
copy div "**********"
